Goal: Transaction & Acquisition: Purchase product/service

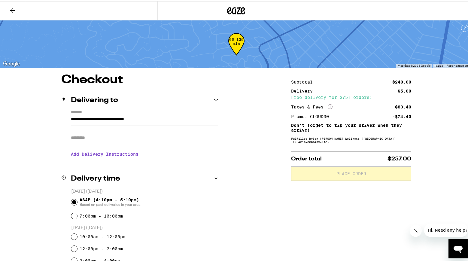
click at [84, 135] on input "Apt/Suite" at bounding box center [144, 137] width 147 height 14
type input "******"
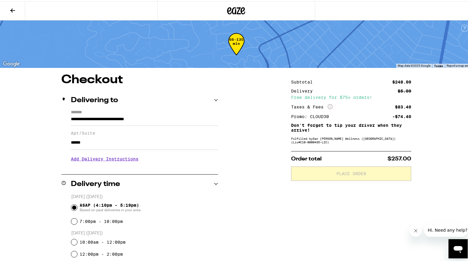
click at [92, 158] on h3 "Add Delivery Instructions" at bounding box center [144, 158] width 147 height 14
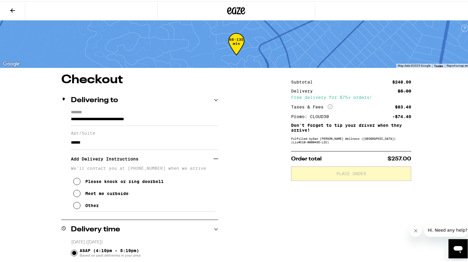
click at [74, 194] on icon at bounding box center [76, 192] width 7 height 7
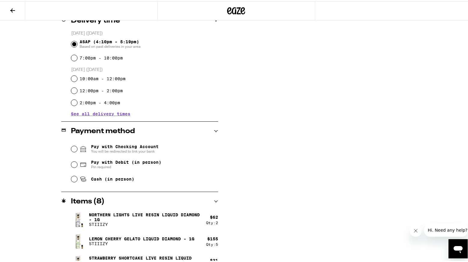
scroll to position [211, 0]
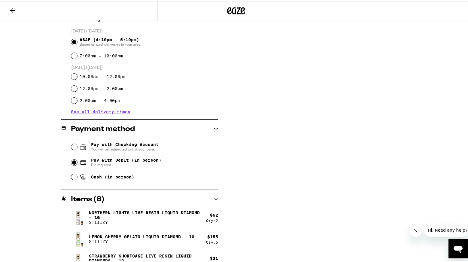
click at [72, 162] on input "Pay with Debit (in person) Pin required" at bounding box center [74, 161] width 6 height 6
radio input "true"
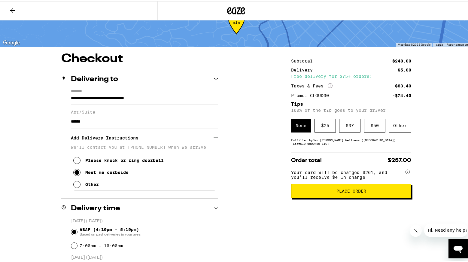
scroll to position [0, 0]
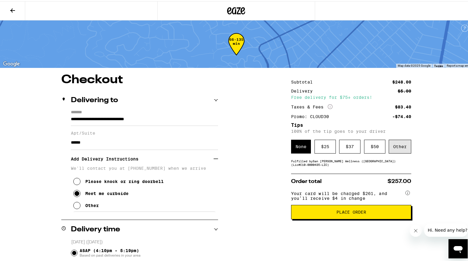
click at [399, 142] on div "Other" at bounding box center [400, 146] width 23 height 14
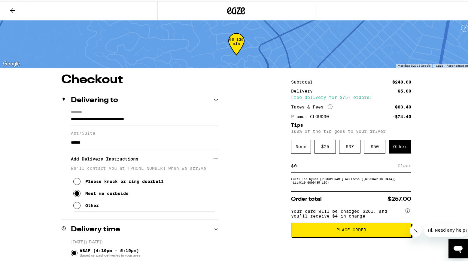
drag, startPoint x: 303, startPoint y: 167, endPoint x: 278, endPoint y: 165, distance: 25.6
type input "15"
click at [404, 166] on div "Save" at bounding box center [406, 164] width 11 height 13
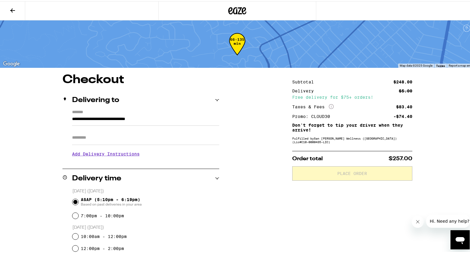
click at [91, 140] on input "Apt/Suite" at bounding box center [145, 137] width 147 height 14
type input "******"
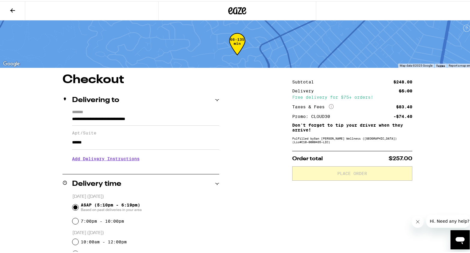
click at [93, 162] on h3 "Add Delivery Instructions" at bounding box center [145, 158] width 147 height 14
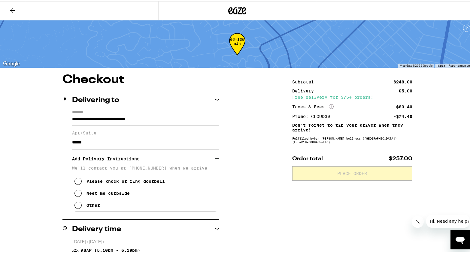
click at [75, 196] on icon at bounding box center [78, 192] width 7 height 7
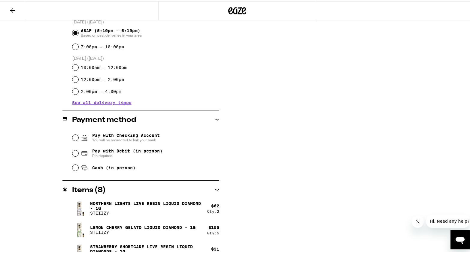
scroll to position [231, 0]
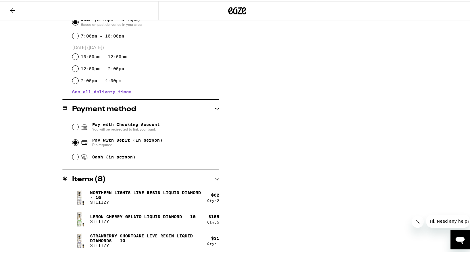
click at [74, 143] on input "Pay with Debit (in person) Pin required" at bounding box center [75, 142] width 6 height 6
radio input "true"
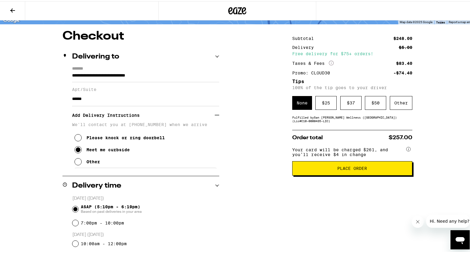
scroll to position [43, 0]
click at [398, 109] on div "Other" at bounding box center [401, 102] width 23 height 14
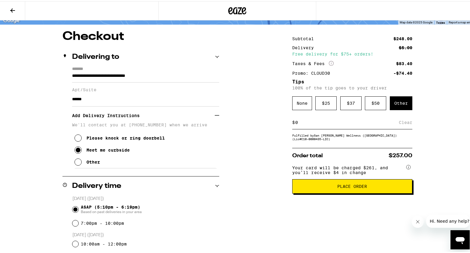
drag, startPoint x: 305, startPoint y: 126, endPoint x: 286, endPoint y: 125, distance: 19.0
click at [286, 125] on div "**********" at bounding box center [237, 234] width 433 height 411
type input "15"
click at [407, 123] on div "Save" at bounding box center [407, 121] width 11 height 13
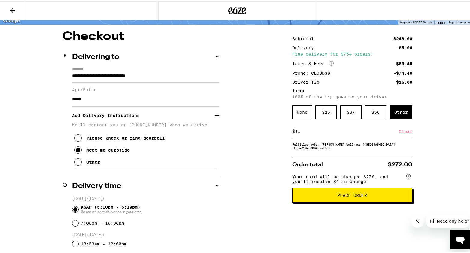
click at [332, 202] on button "Place Order" at bounding box center [352, 194] width 120 height 14
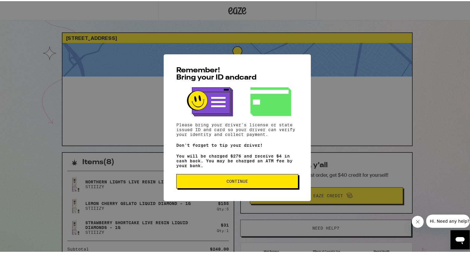
click at [250, 182] on span "Continue" at bounding box center [238, 180] width 112 height 4
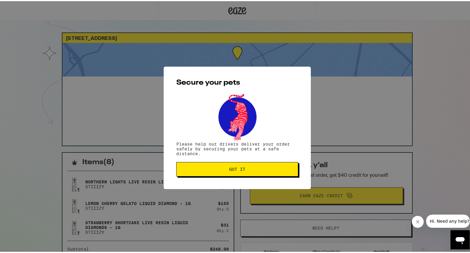
click at [243, 166] on button "Got it" at bounding box center [237, 168] width 122 height 14
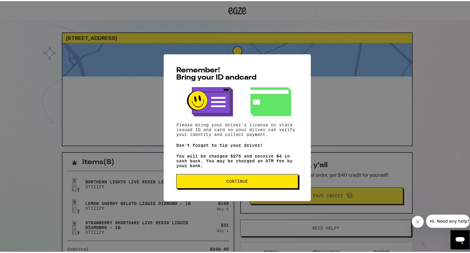
click at [200, 188] on button "Continue" at bounding box center [237, 180] width 122 height 14
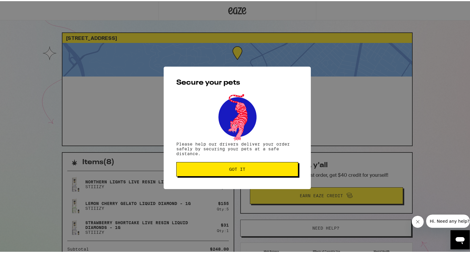
click at [211, 172] on button "Got it" at bounding box center [237, 168] width 122 height 14
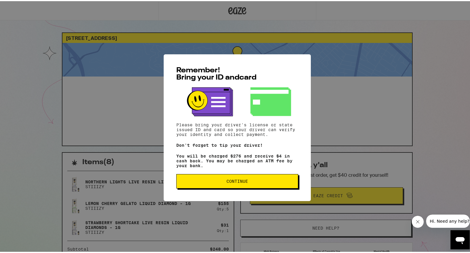
click at [252, 182] on span "Continue" at bounding box center [238, 180] width 112 height 4
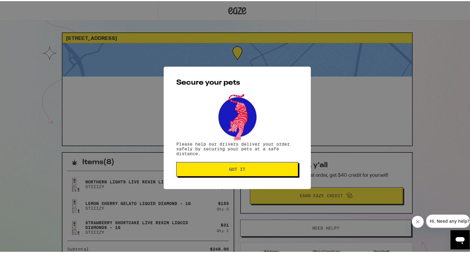
click at [242, 167] on span "Got it" at bounding box center [237, 168] width 16 height 4
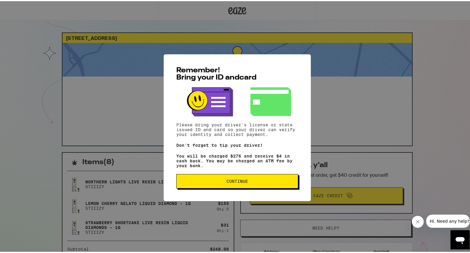
click at [247, 181] on span "Continue" at bounding box center [238, 180] width 112 height 4
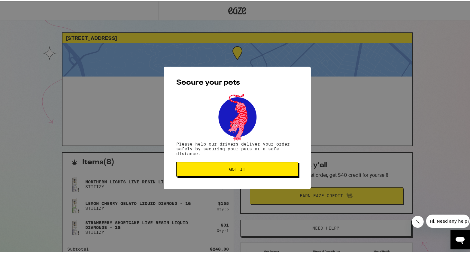
click at [240, 168] on span "Got it" at bounding box center [237, 168] width 16 height 4
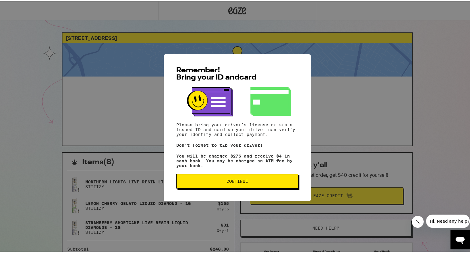
click at [225, 186] on button "Continue" at bounding box center [237, 180] width 122 height 14
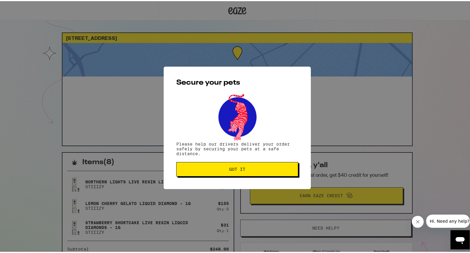
click at [229, 169] on span "Got it" at bounding box center [237, 168] width 16 height 4
